Goal: Task Accomplishment & Management: Use online tool/utility

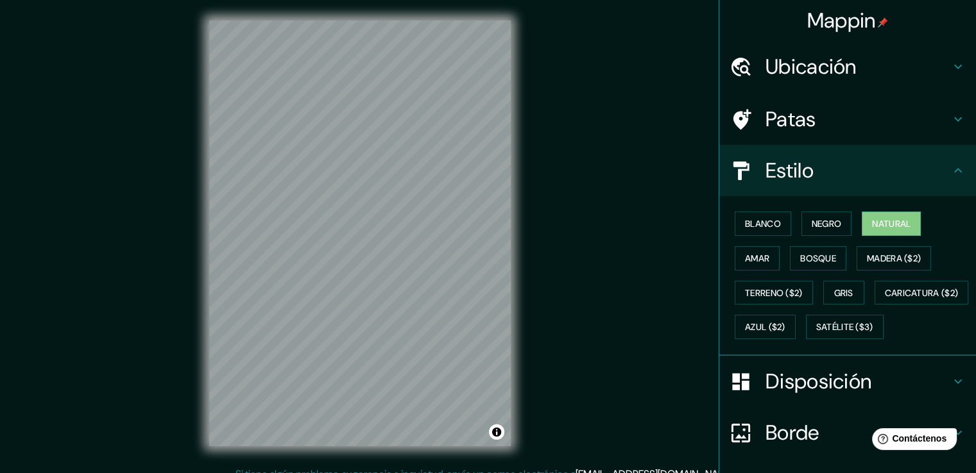
click at [636, 167] on div "Mappin Ubicación Departamento de La Paz, Bolivia Patas Estilo Blanco Negro Natu…" at bounding box center [488, 244] width 976 height 488
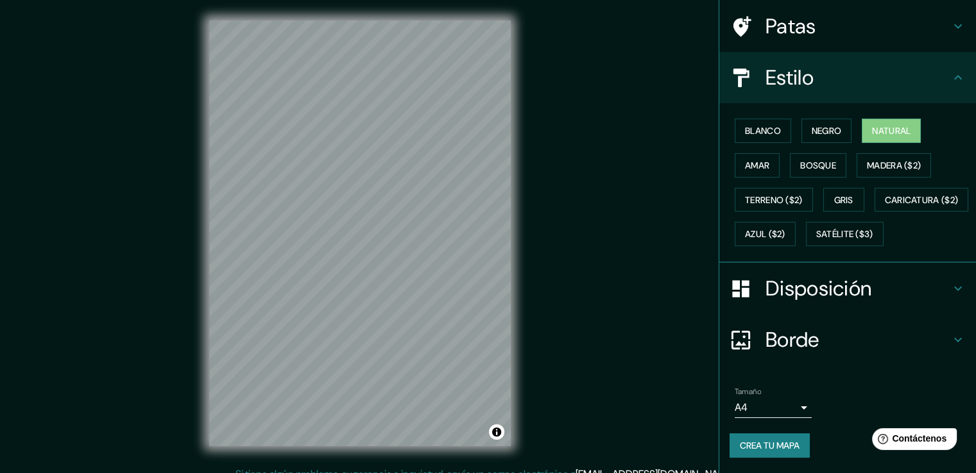
scroll to position [124, 0]
click at [759, 439] on font "Crea tu mapa" at bounding box center [770, 445] width 60 height 17
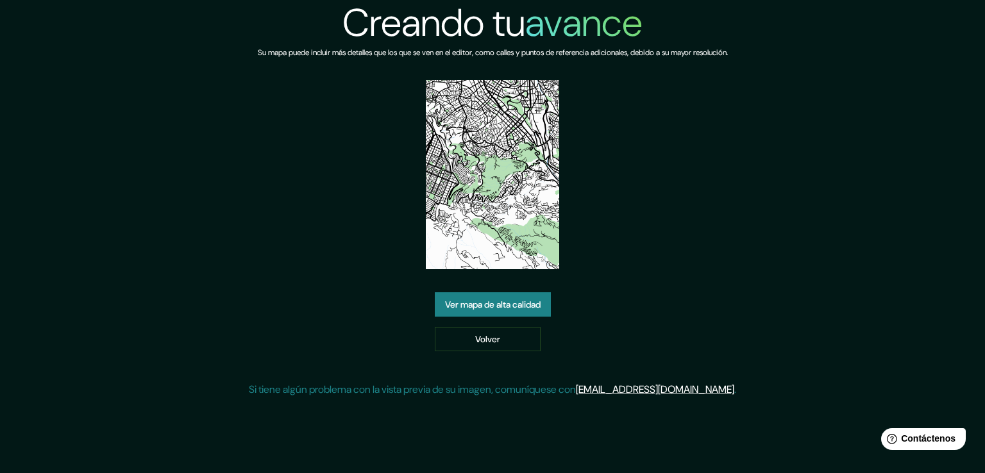
click at [514, 198] on img at bounding box center [493, 174] width 134 height 189
click at [498, 337] on font "Volver" at bounding box center [487, 340] width 25 height 12
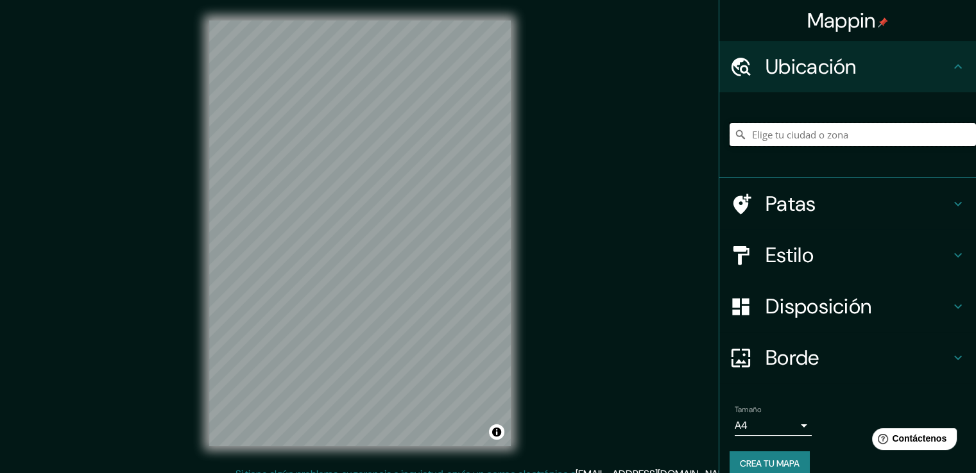
click at [786, 128] on input "Elige tu ciudad o zona" at bounding box center [852, 134] width 246 height 23
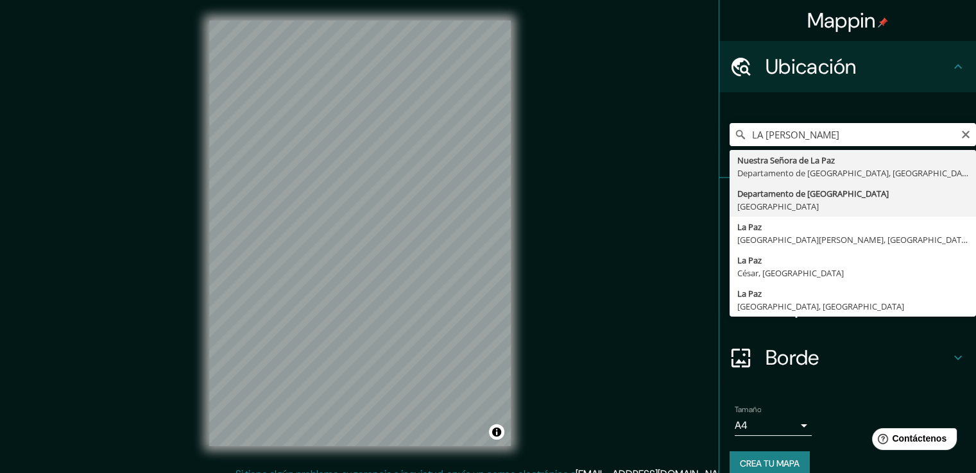
type input "Departamento de [GEOGRAPHIC_DATA], [GEOGRAPHIC_DATA]"
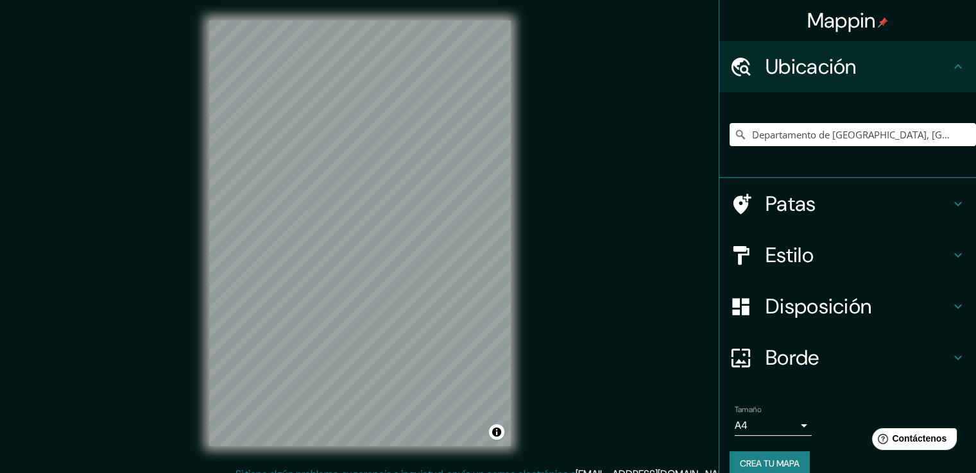
click at [954, 248] on icon at bounding box center [957, 255] width 15 height 15
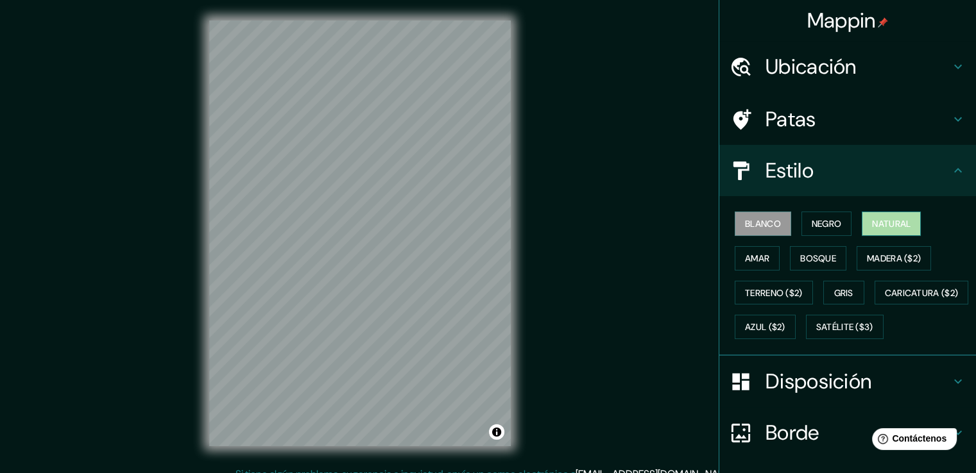
click at [886, 233] on button "Natural" at bounding box center [890, 224] width 59 height 24
click at [472, 260] on div at bounding box center [471, 260] width 10 height 10
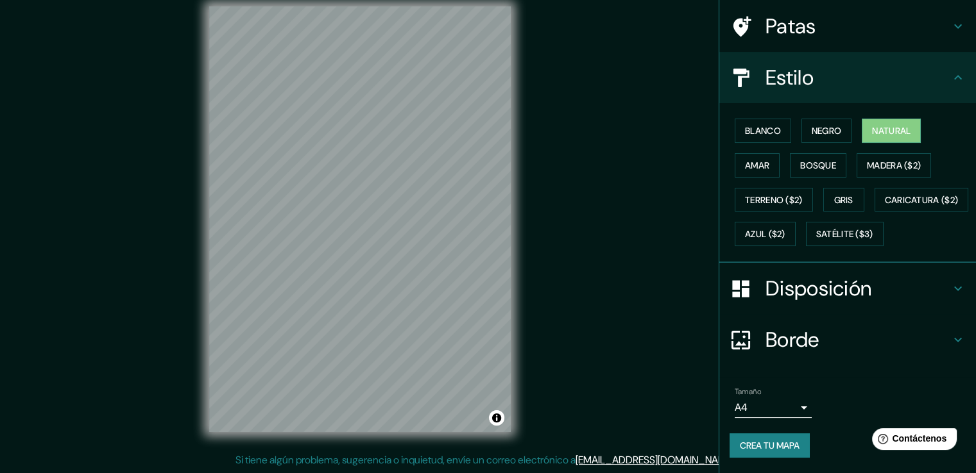
scroll to position [124, 0]
click at [772, 446] on font "Crea tu mapa" at bounding box center [770, 446] width 60 height 12
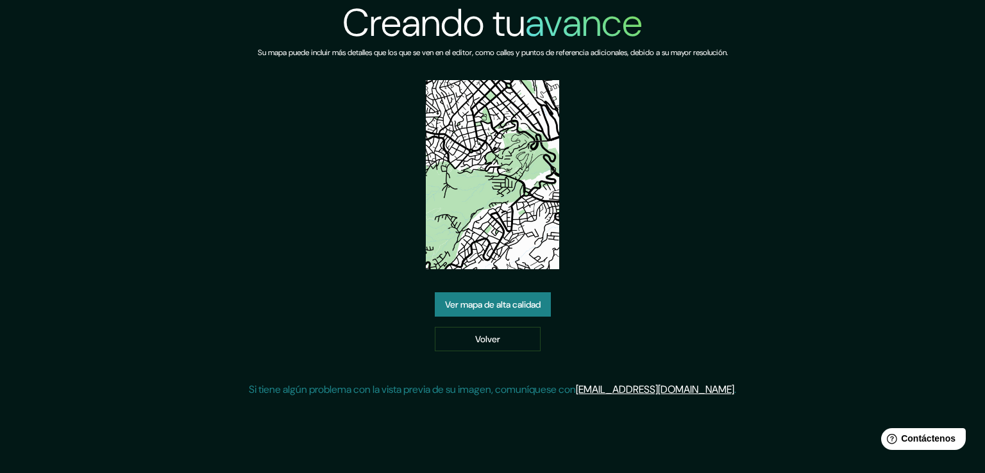
click at [522, 303] on font "Ver mapa de alta calidad" at bounding box center [493, 305] width 96 height 12
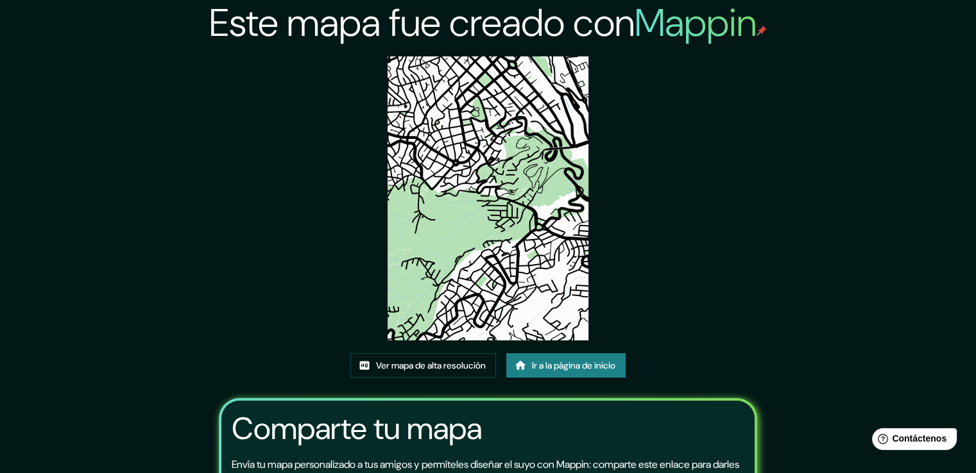
click at [549, 360] on font "Ir a la página de inicio" at bounding box center [573, 366] width 83 height 12
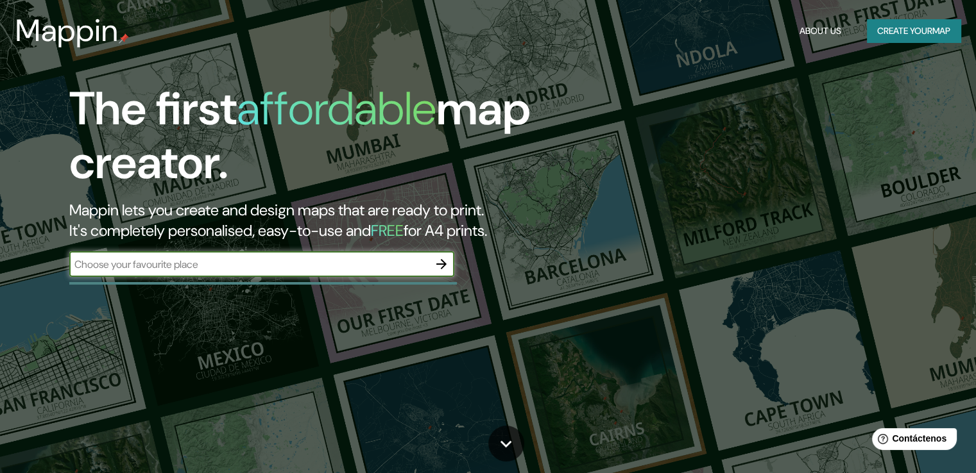
click at [890, 30] on button "Create your map" at bounding box center [914, 31] width 94 height 24
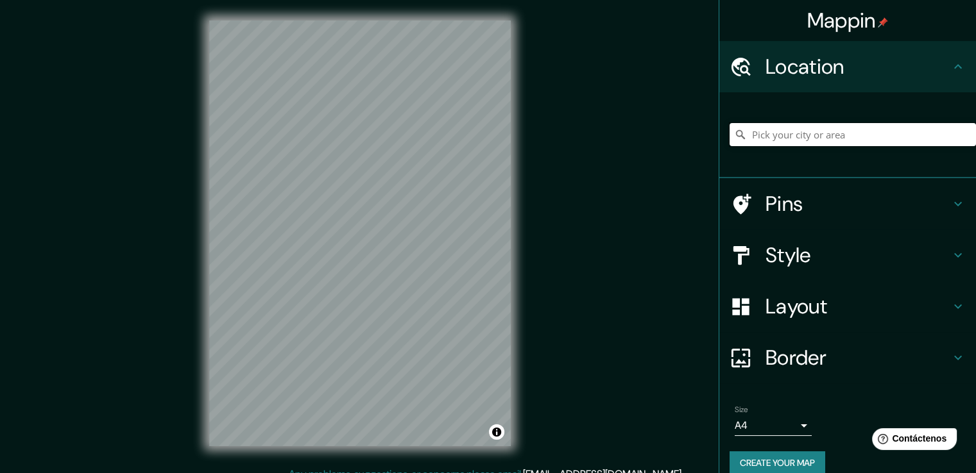
click at [759, 132] on input "Pick your city or area" at bounding box center [852, 134] width 246 height 23
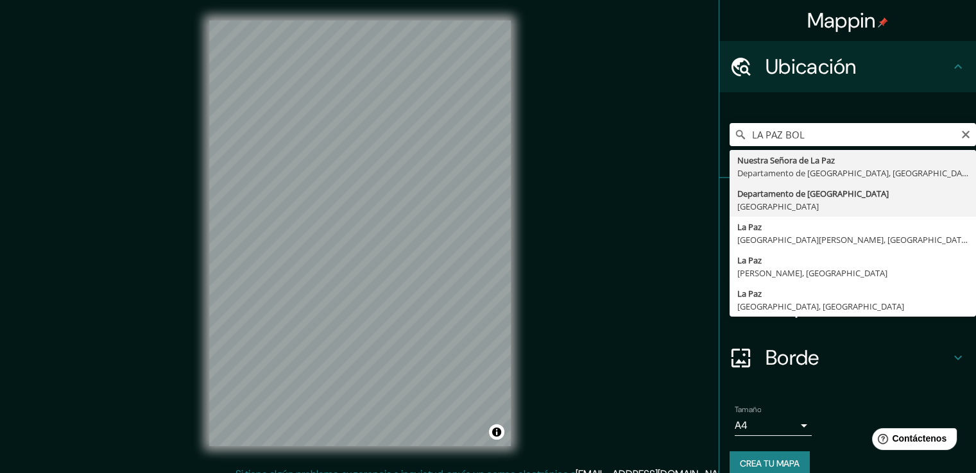
type input "Departamento de [GEOGRAPHIC_DATA], [GEOGRAPHIC_DATA]"
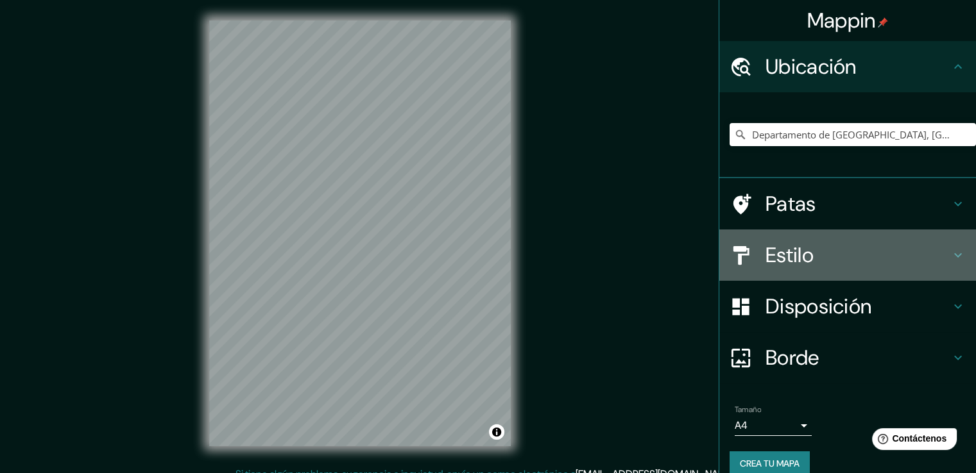
click at [923, 250] on h4 "Estilo" at bounding box center [857, 255] width 185 height 26
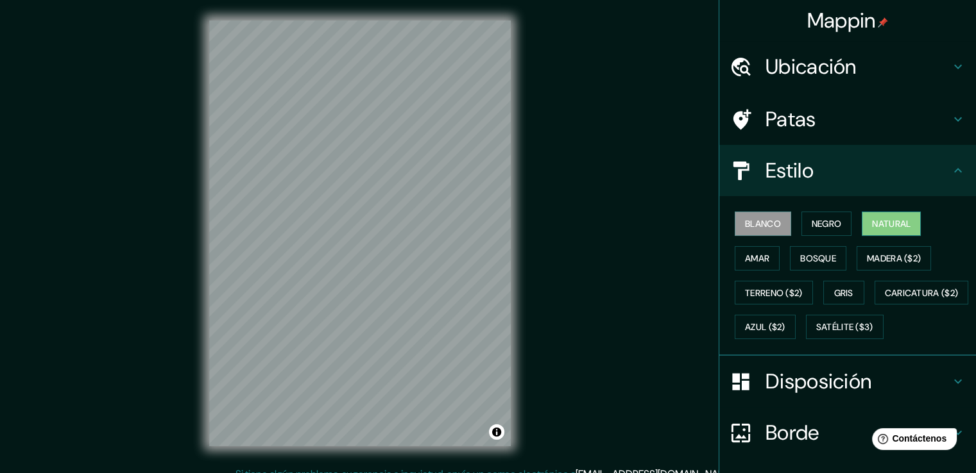
click at [874, 219] on font "Natural" at bounding box center [891, 224] width 38 height 12
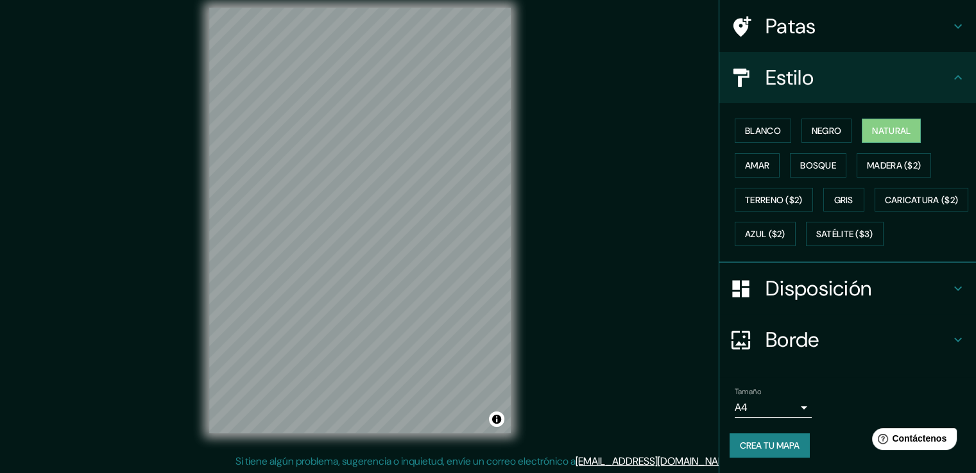
scroll to position [14, 0]
click at [769, 442] on font "Crea tu mapa" at bounding box center [770, 446] width 60 height 12
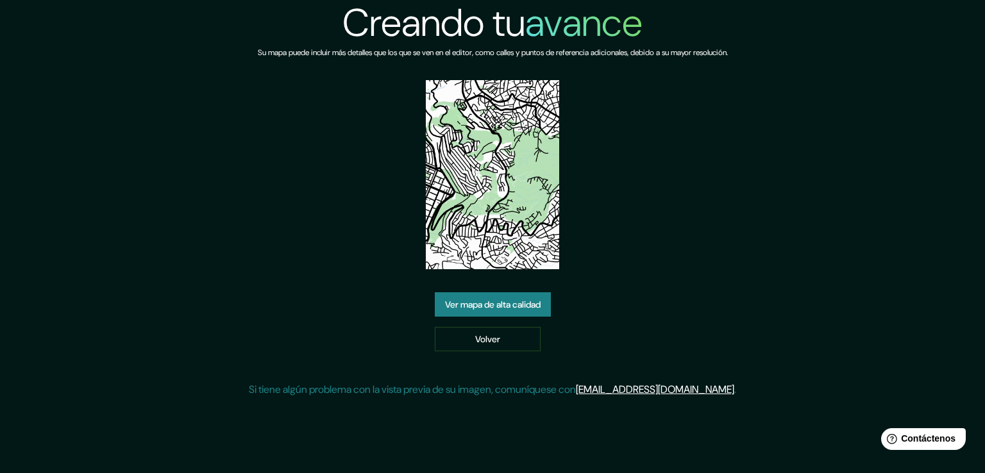
click at [536, 301] on font "Ver mapa de alta calidad" at bounding box center [493, 305] width 96 height 12
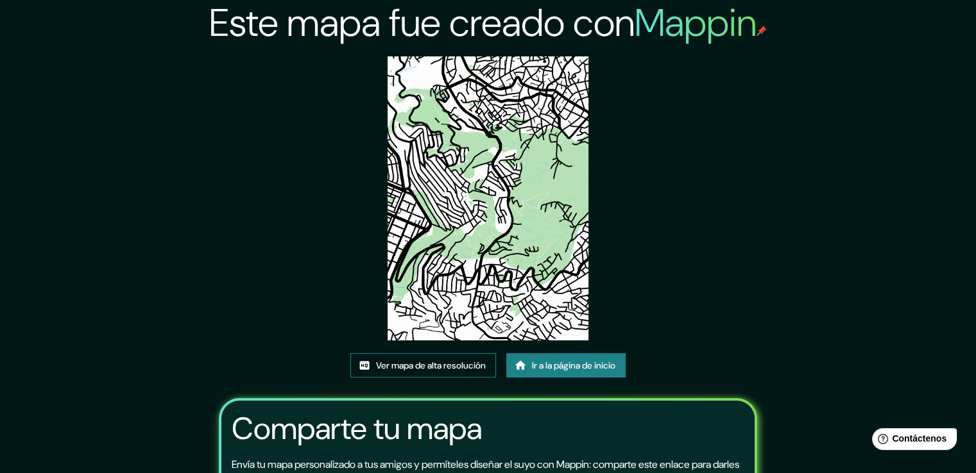
click at [423, 362] on font "Ver mapa de alta resolución" at bounding box center [431, 366] width 110 height 12
